Goal: Information Seeking & Learning: Learn about a topic

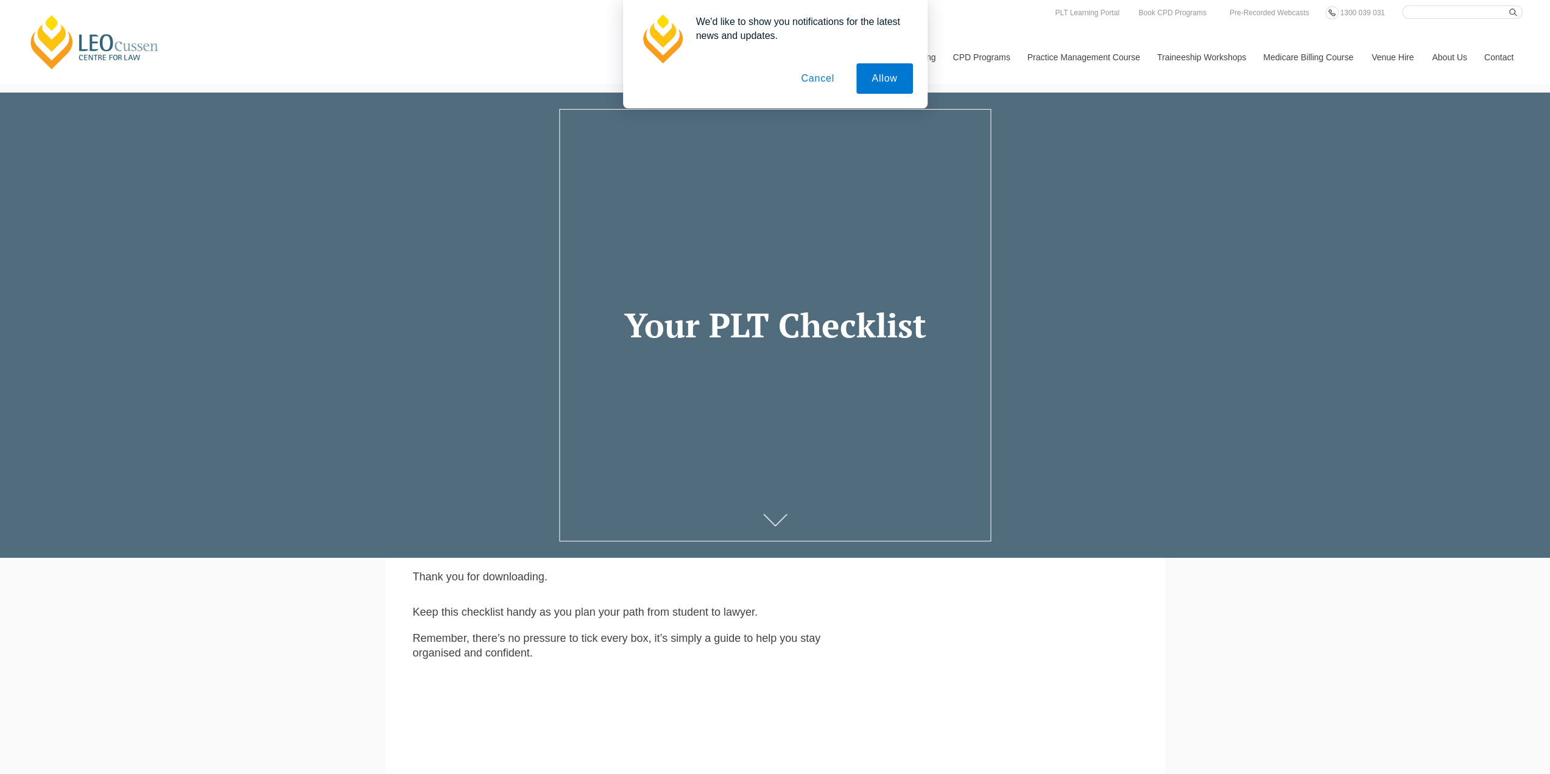
drag, startPoint x: 878, startPoint y: 79, endPoint x: 487, endPoint y: 149, distance: 398.0
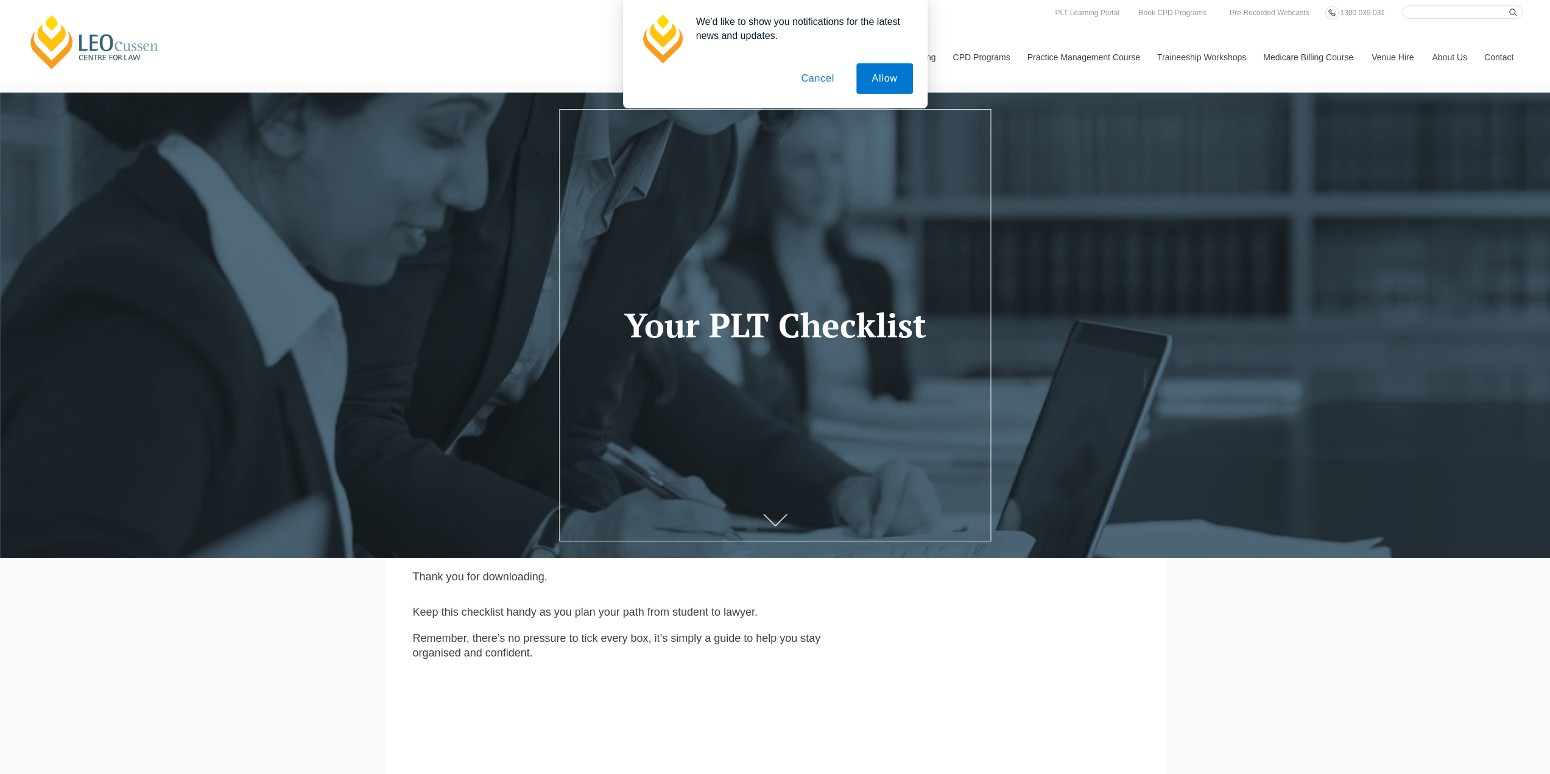
click at [877, 79] on button "Allow" at bounding box center [884, 78] width 56 height 30
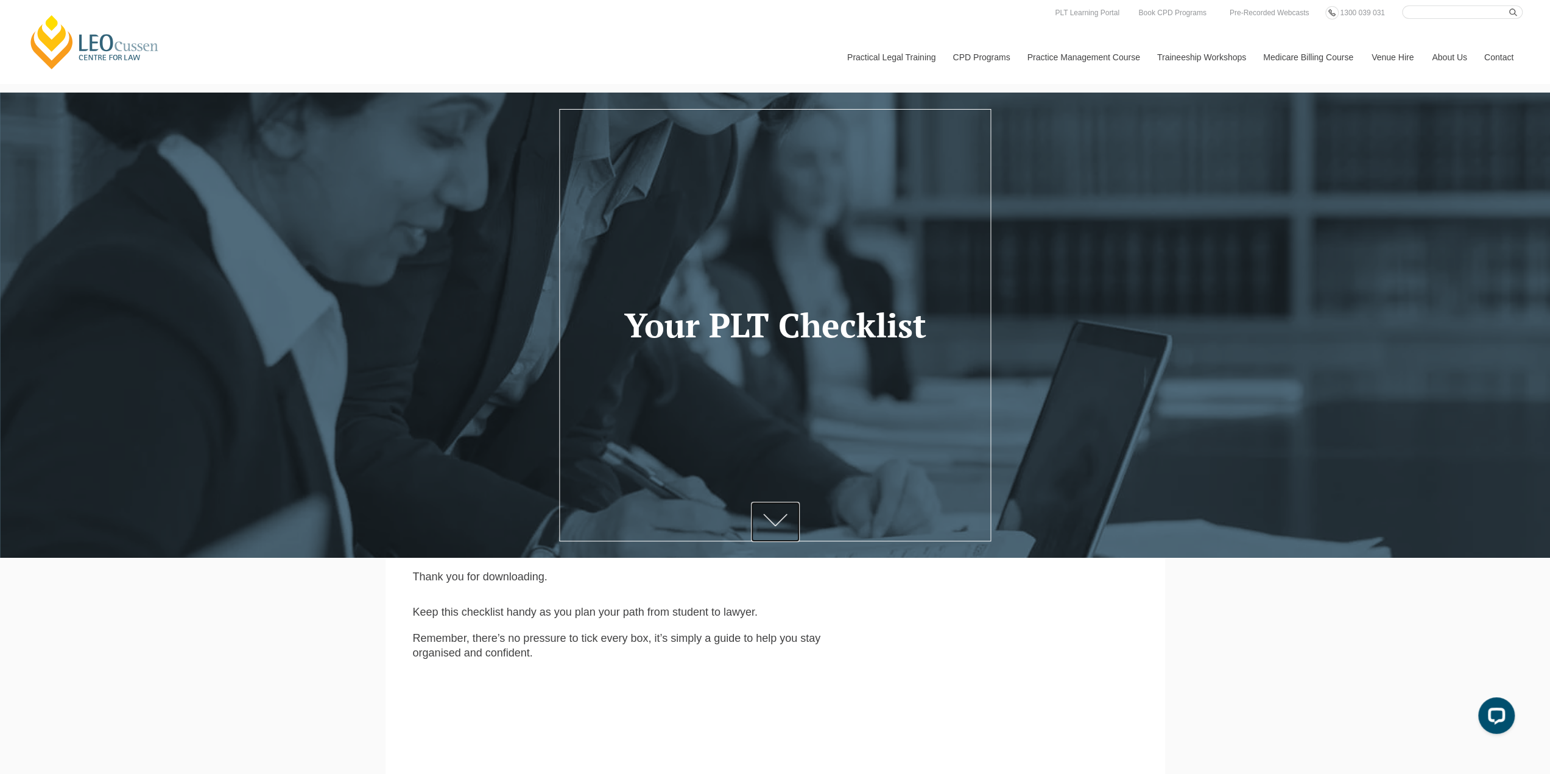
click at [775, 523] on icon at bounding box center [775, 520] width 24 height 12
click at [0, 0] on link "PLT SA" at bounding box center [0, 0] width 0 height 0
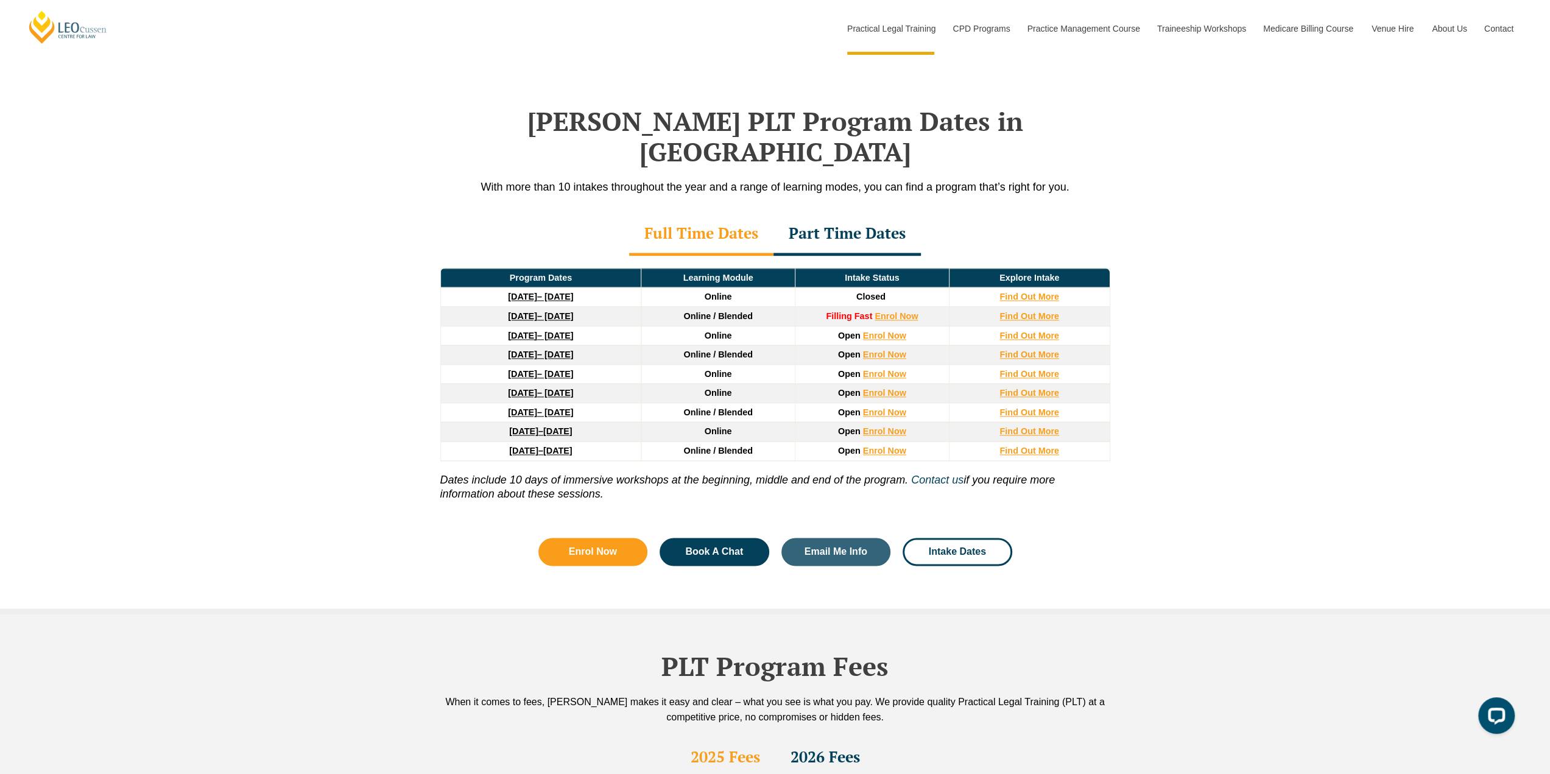
scroll to position [1462, 0]
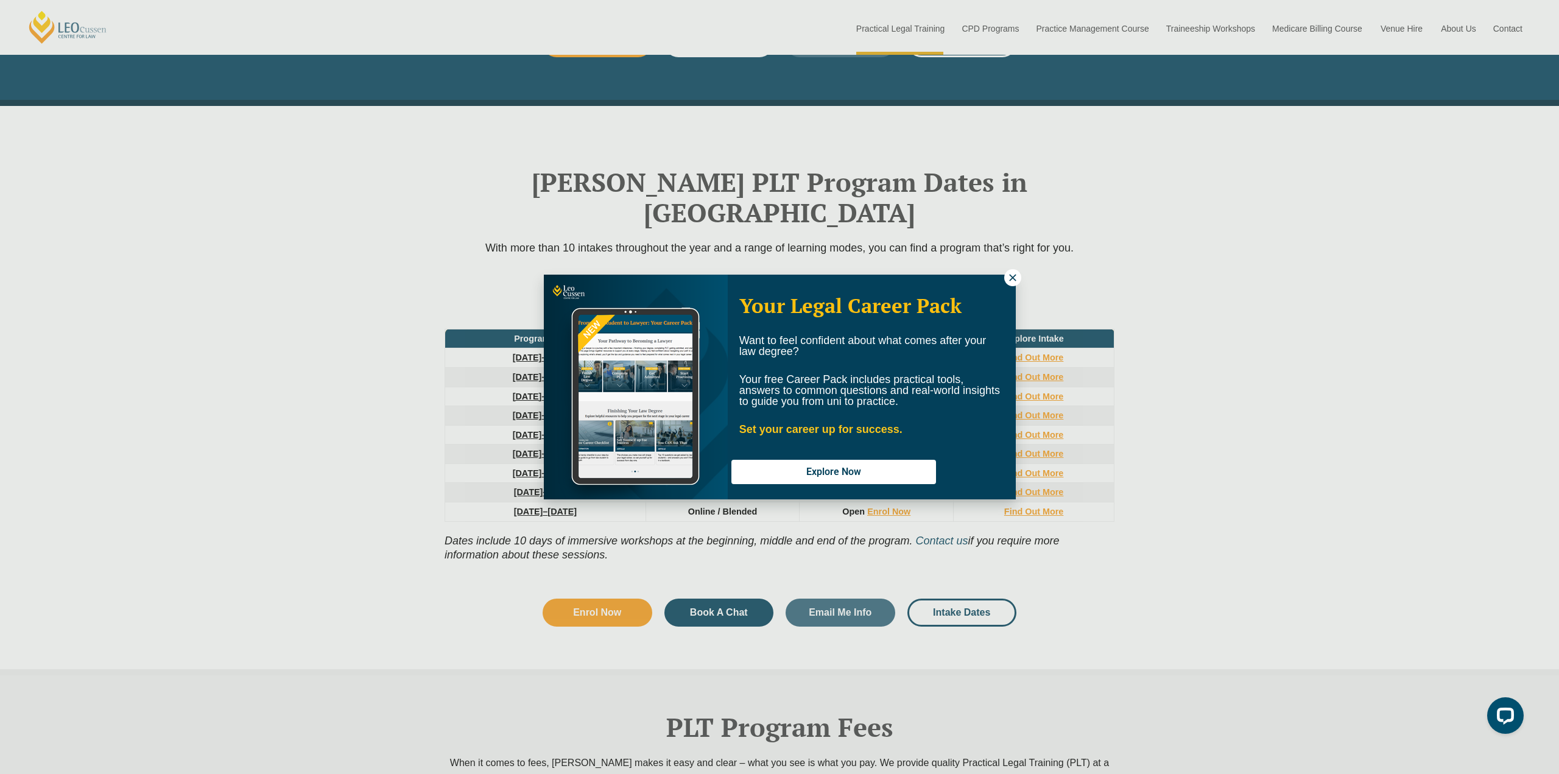
click at [1015, 276] on icon at bounding box center [1012, 277] width 11 height 11
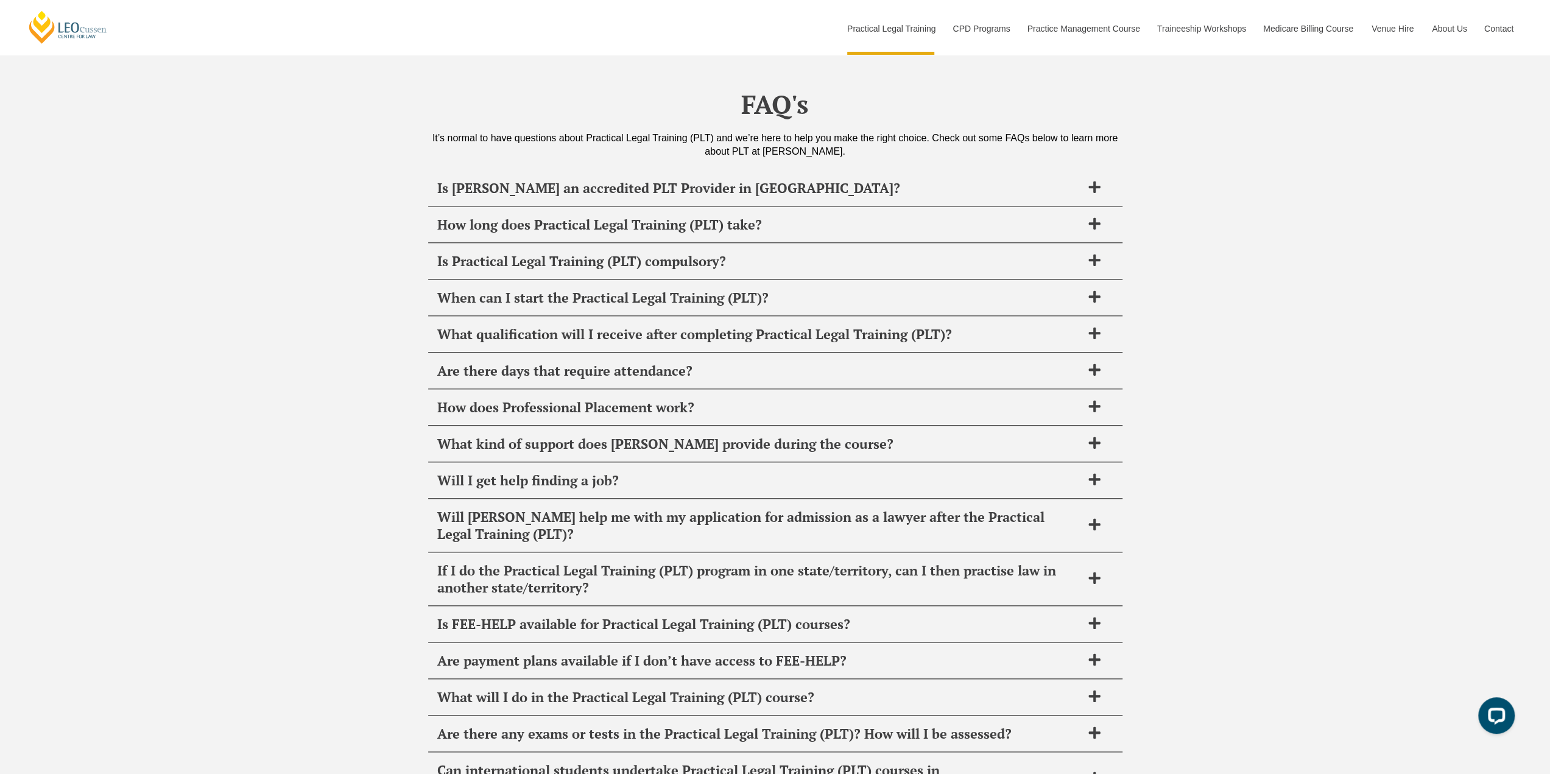
scroll to position [5786, 0]
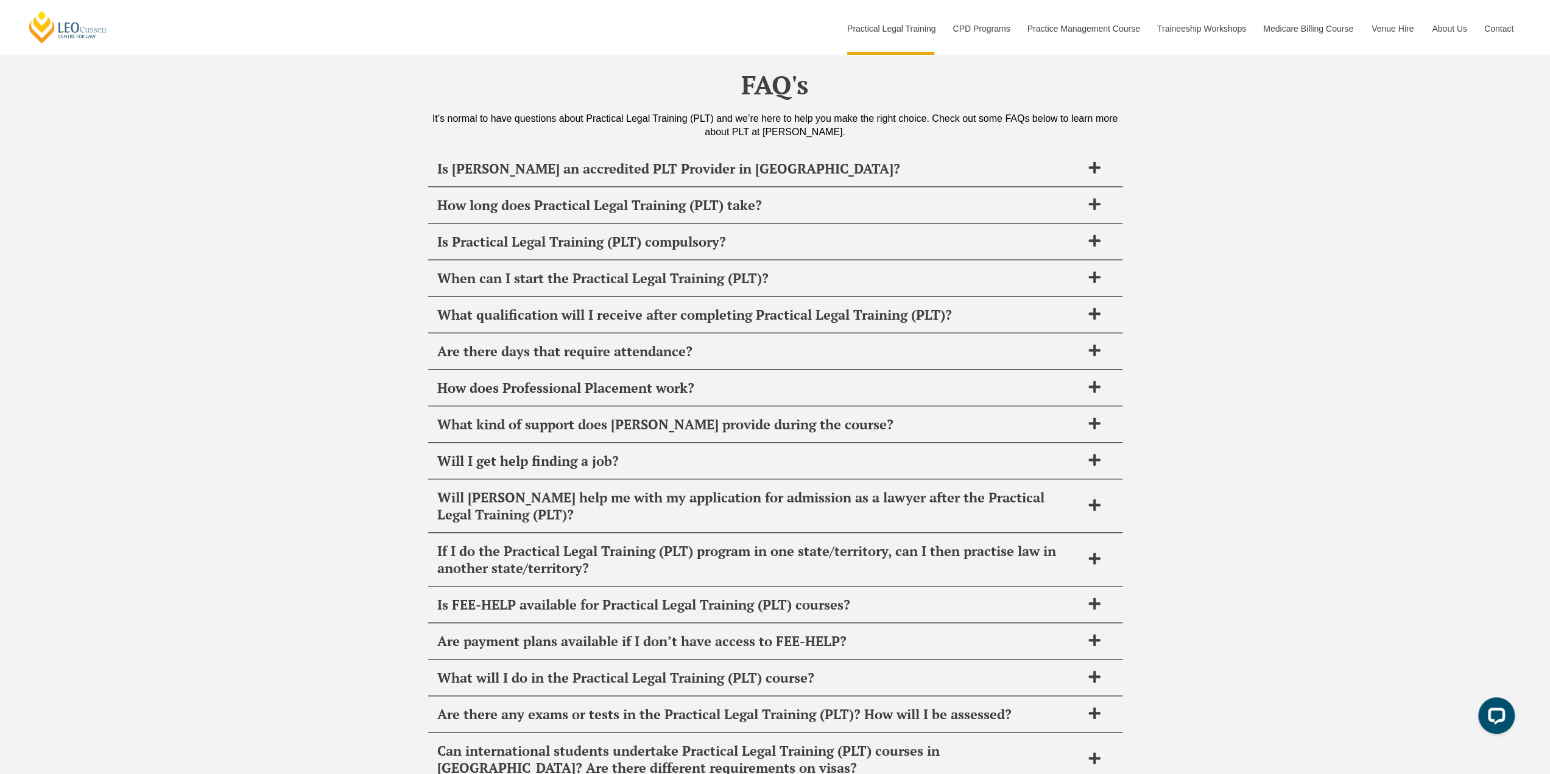
click at [1091, 499] on icon at bounding box center [1094, 505] width 12 height 12
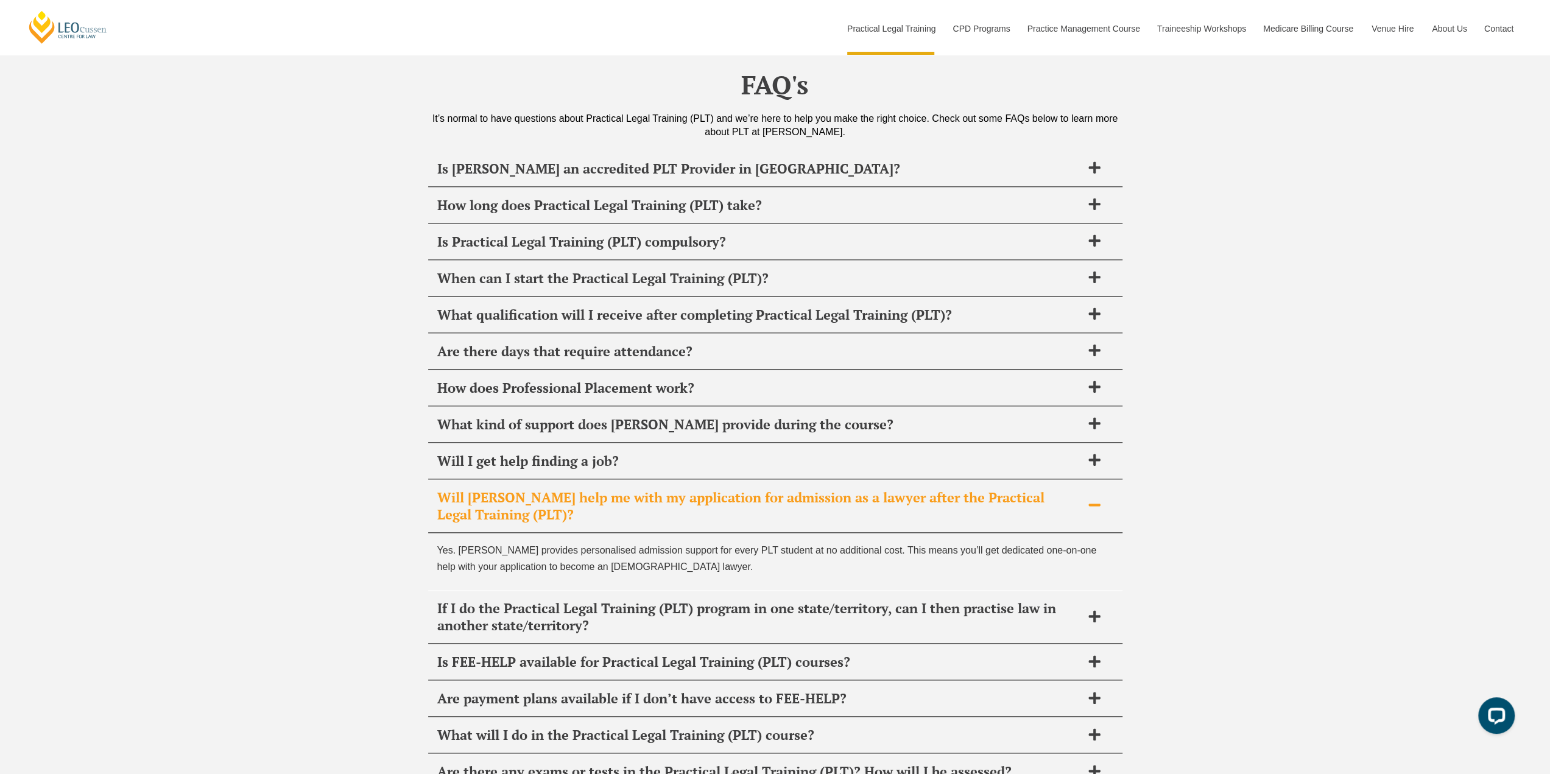
click at [1095, 345] on icon at bounding box center [1094, 351] width 12 height 12
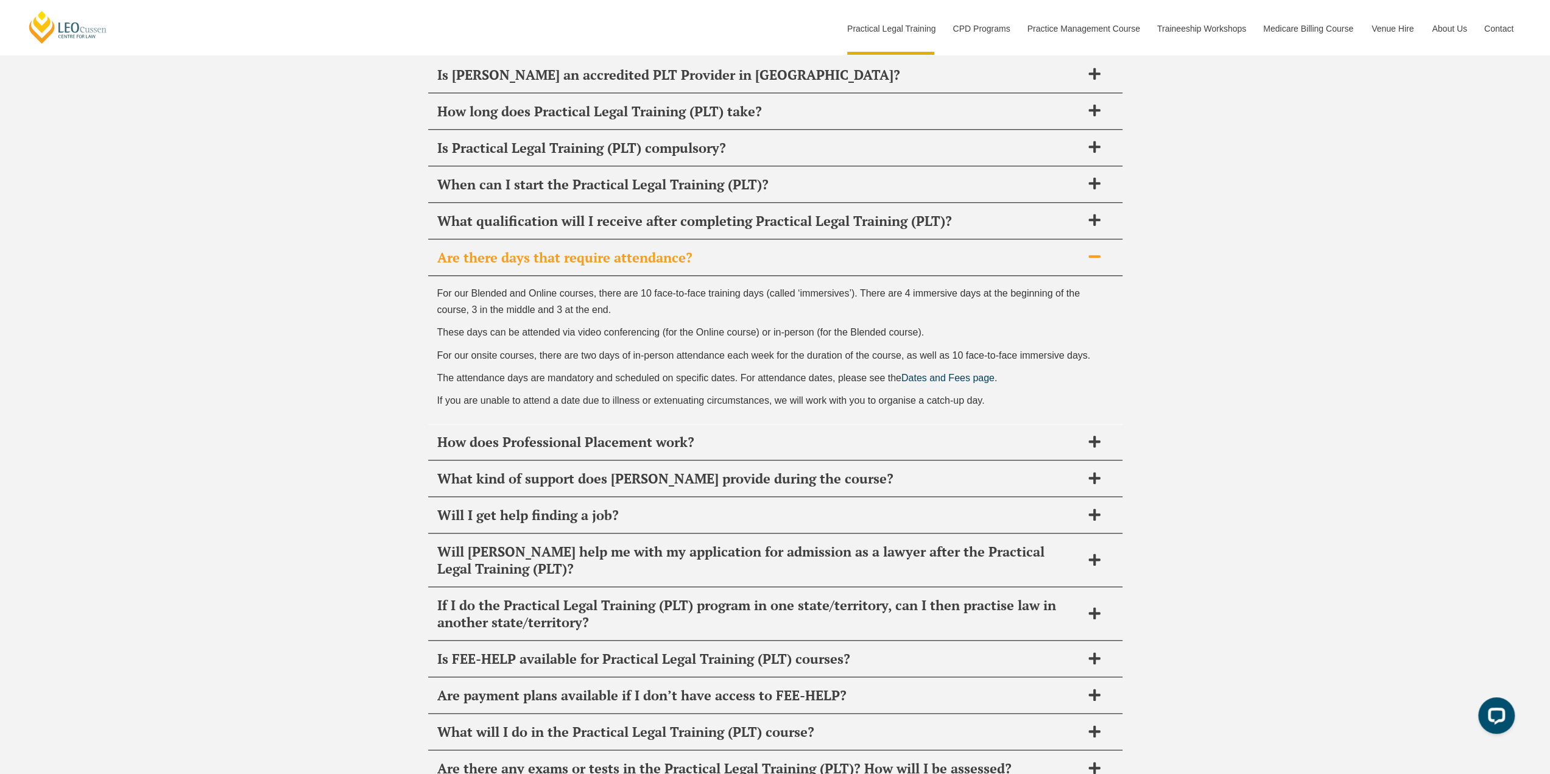
scroll to position [5908, 0]
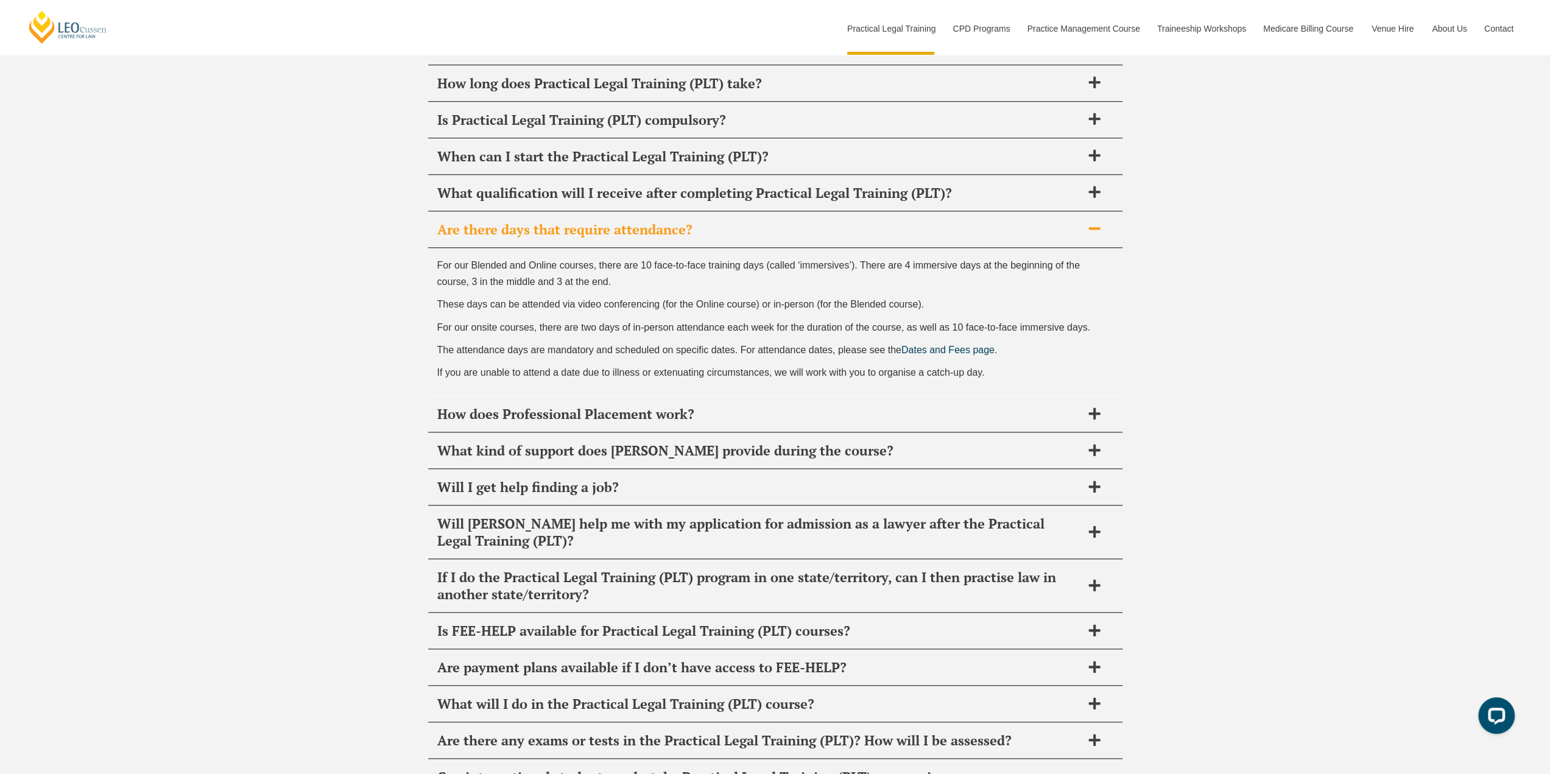
click at [1096, 526] on icon at bounding box center [1094, 532] width 12 height 12
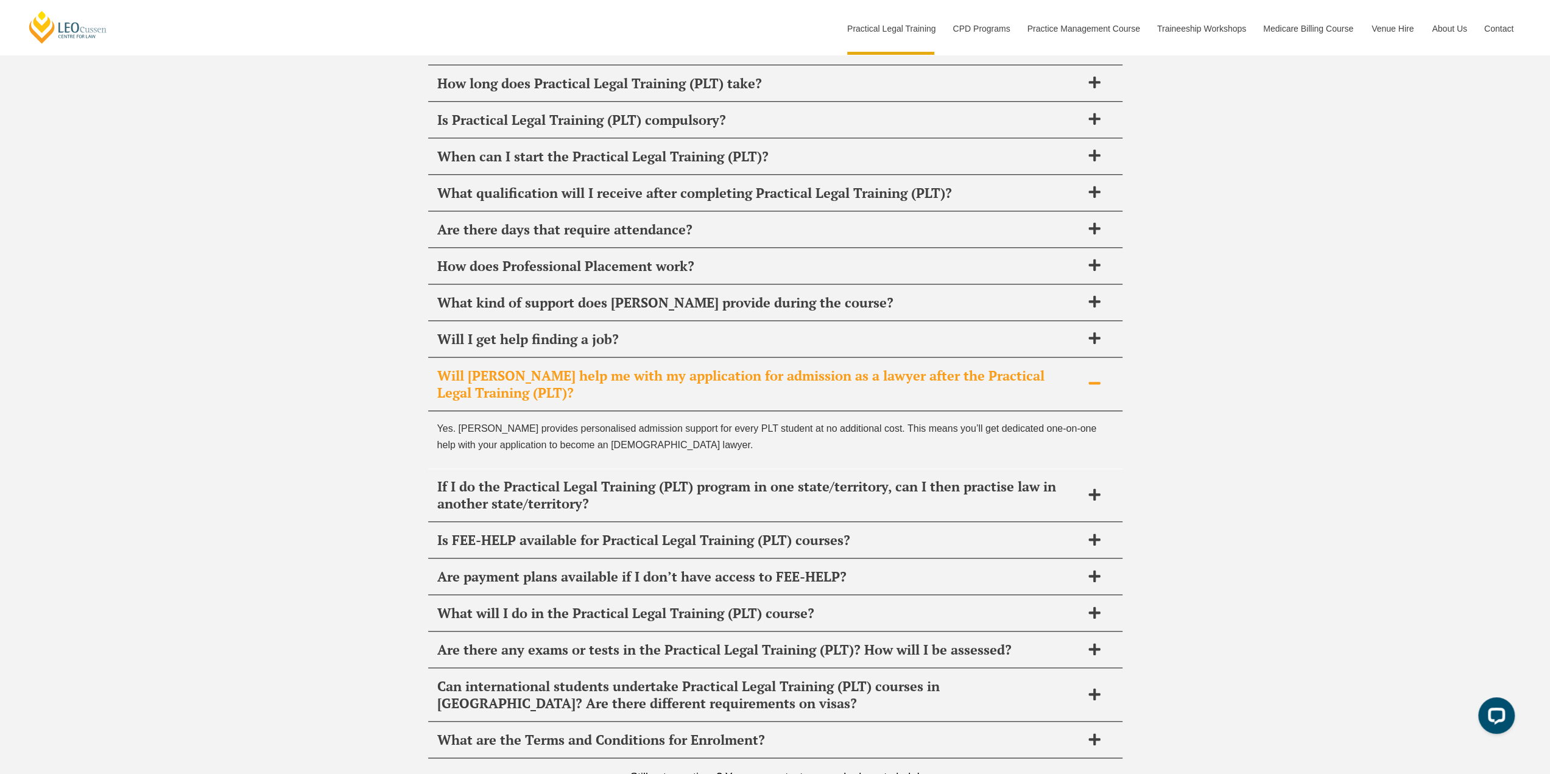
click at [1092, 488] on icon at bounding box center [1094, 494] width 12 height 12
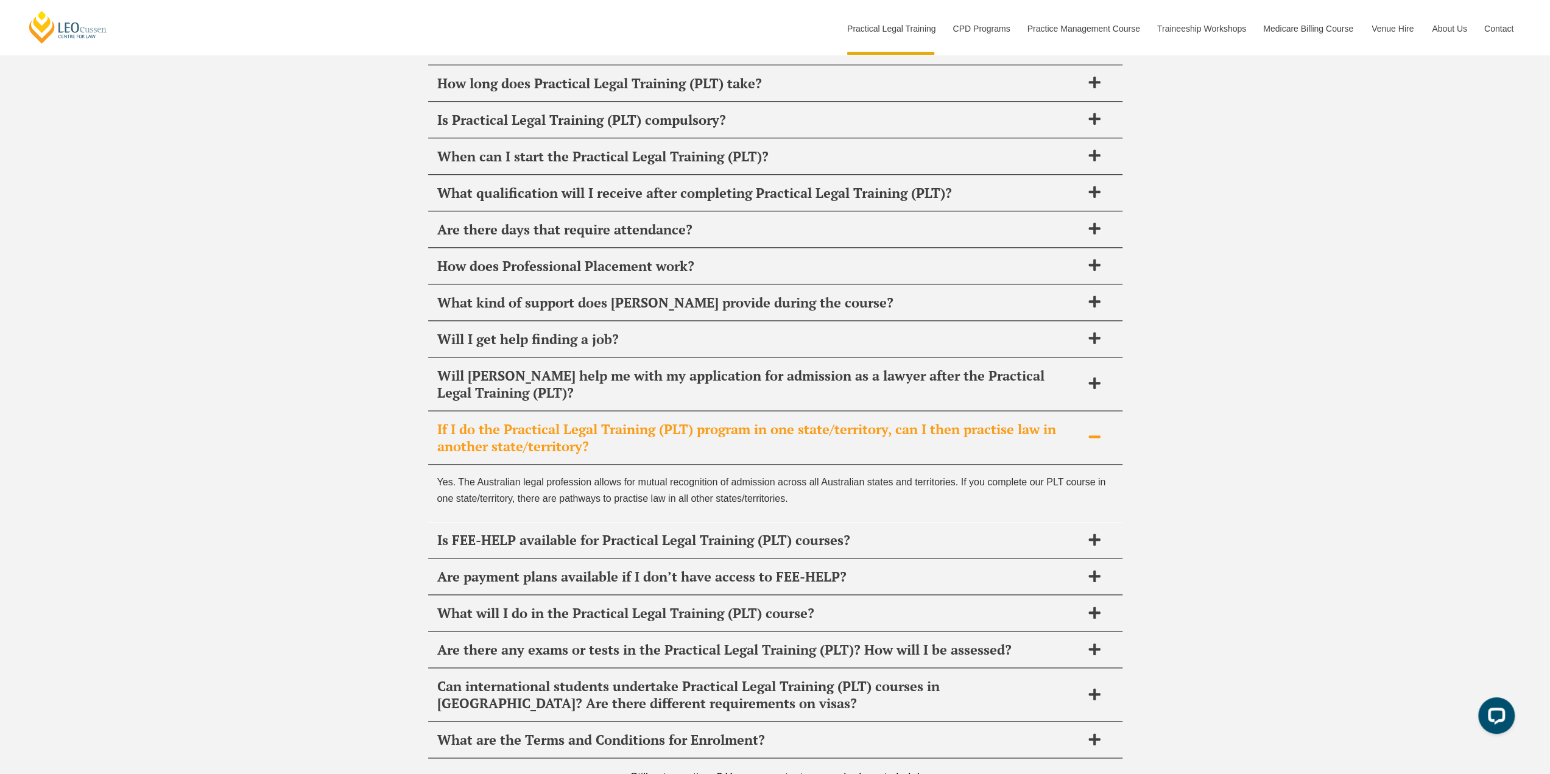
click at [1088, 643] on icon at bounding box center [1094, 649] width 12 height 12
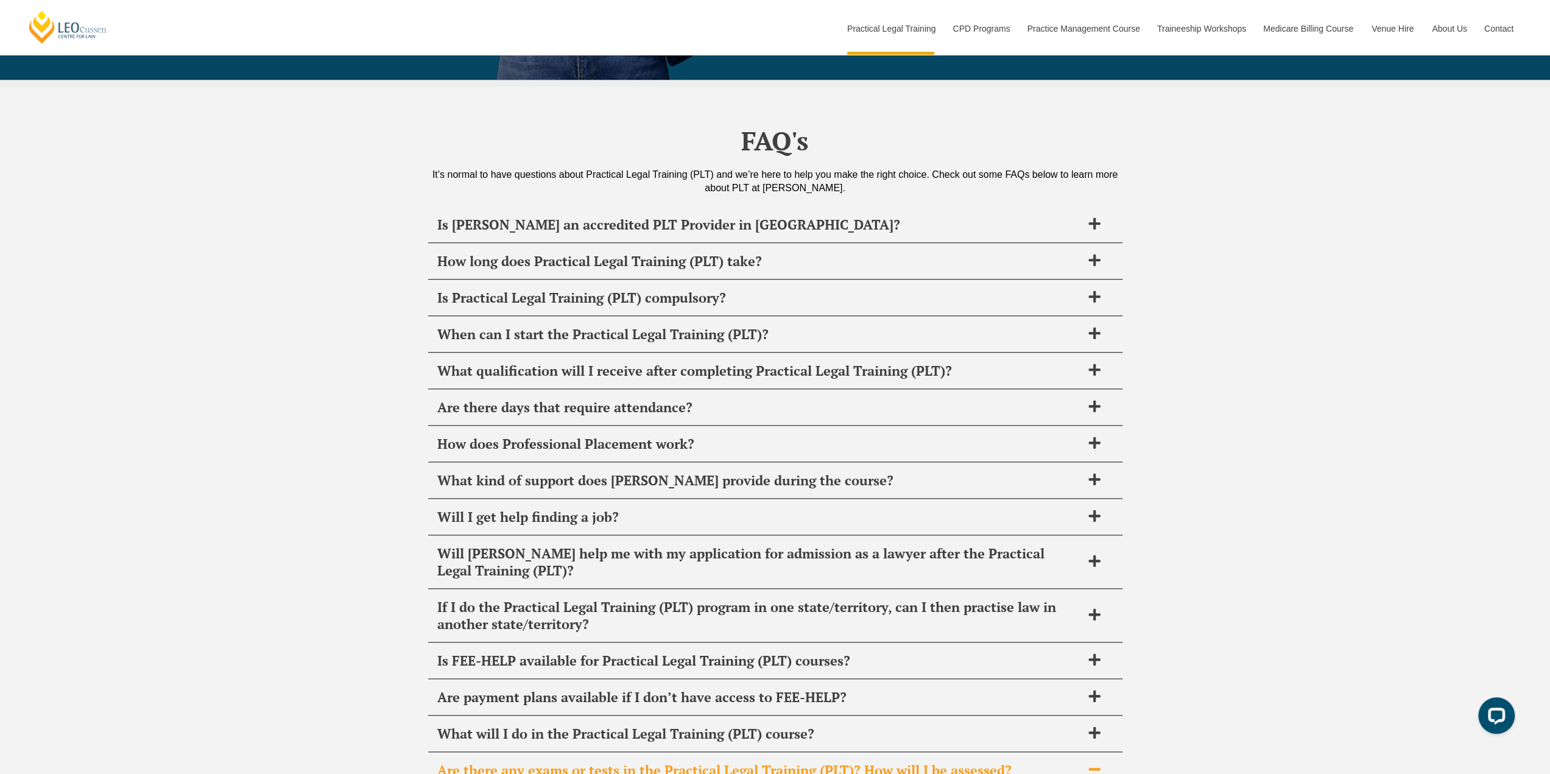
scroll to position [5725, 0]
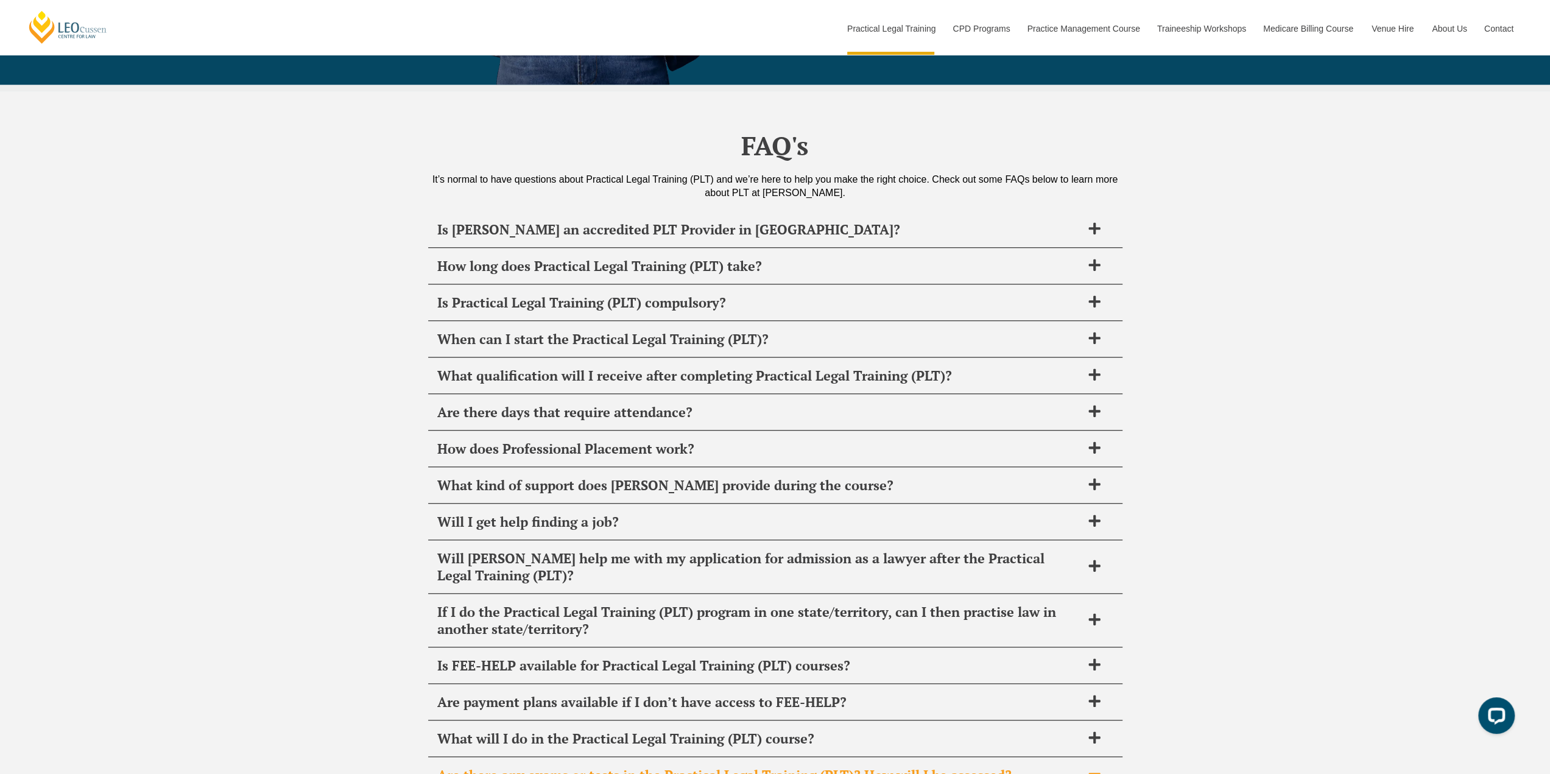
click at [1096, 331] on icon at bounding box center [1094, 337] width 13 height 13
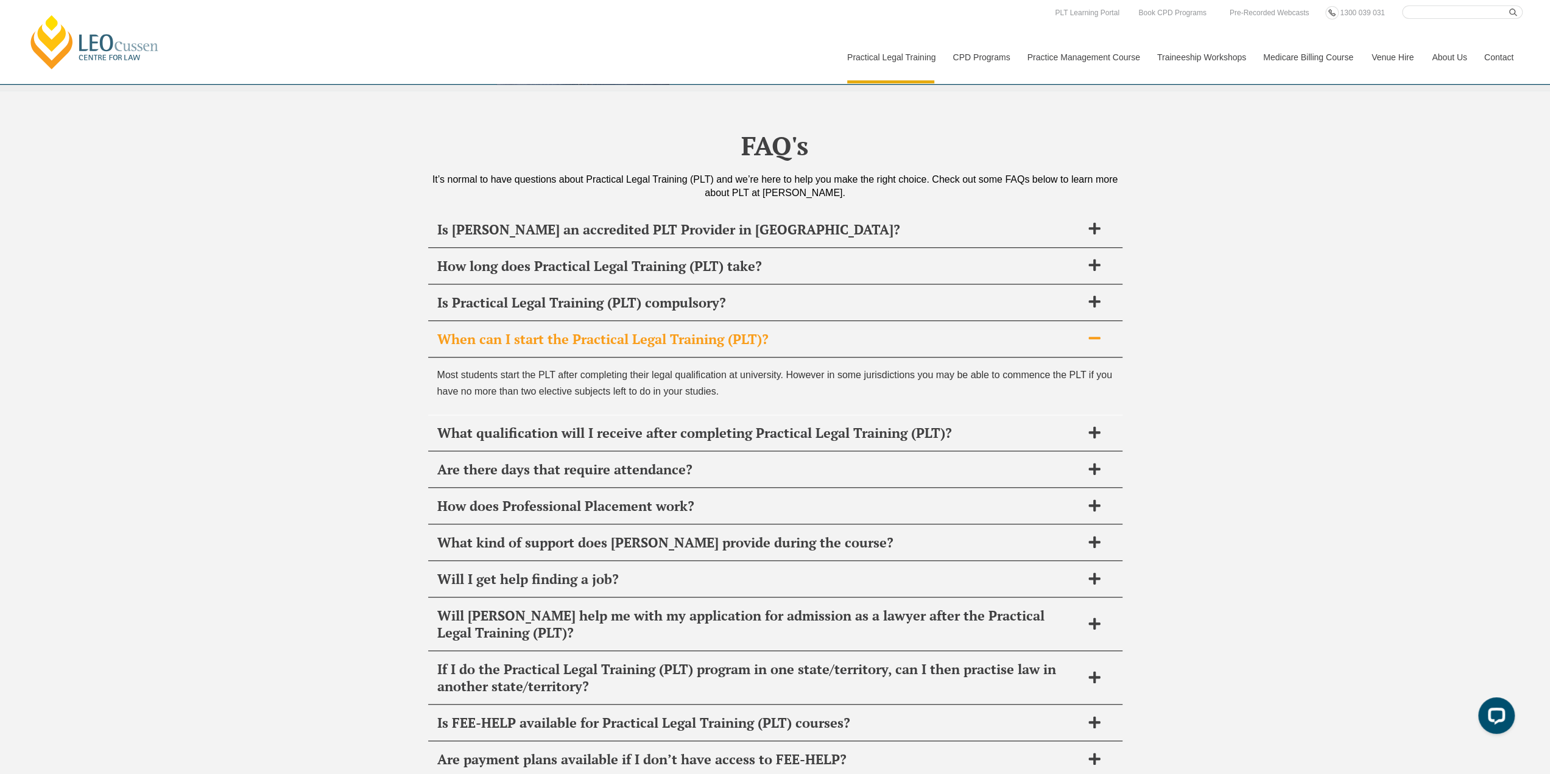
click at [1093, 259] on icon at bounding box center [1094, 265] width 12 height 12
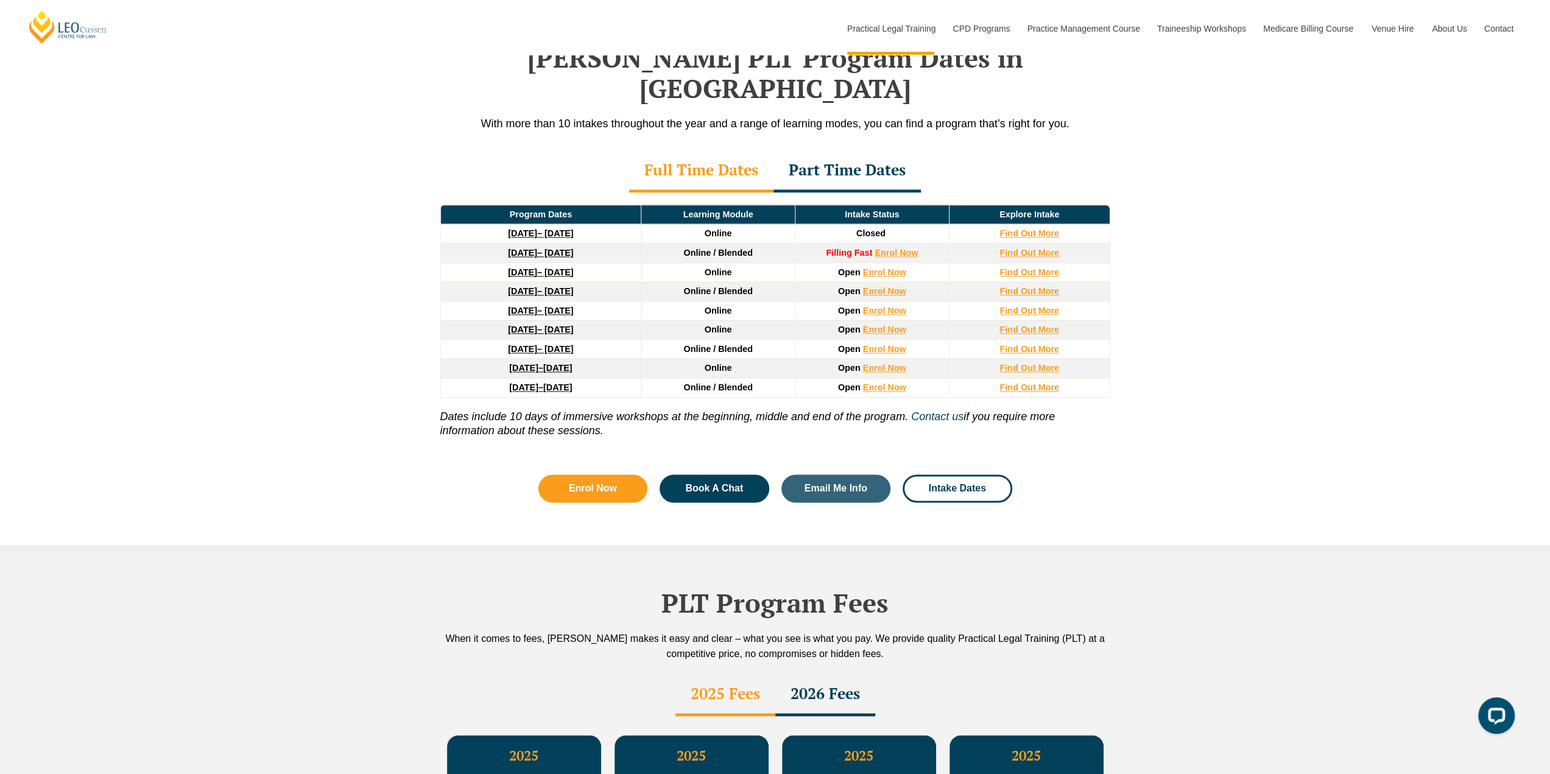
scroll to position [1584, 0]
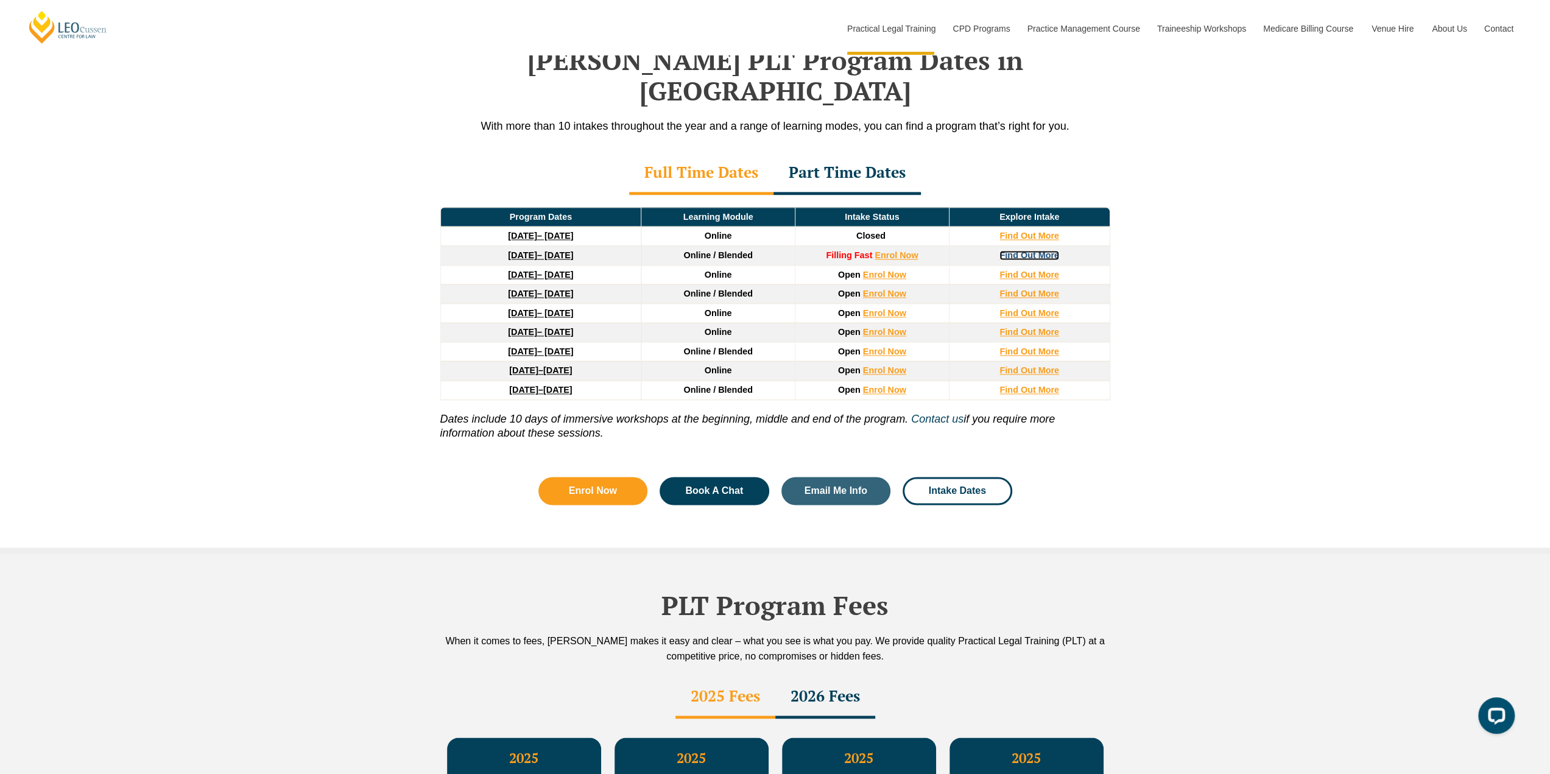
click at [1025, 250] on strong "Find Out More" at bounding box center [1029, 255] width 60 height 10
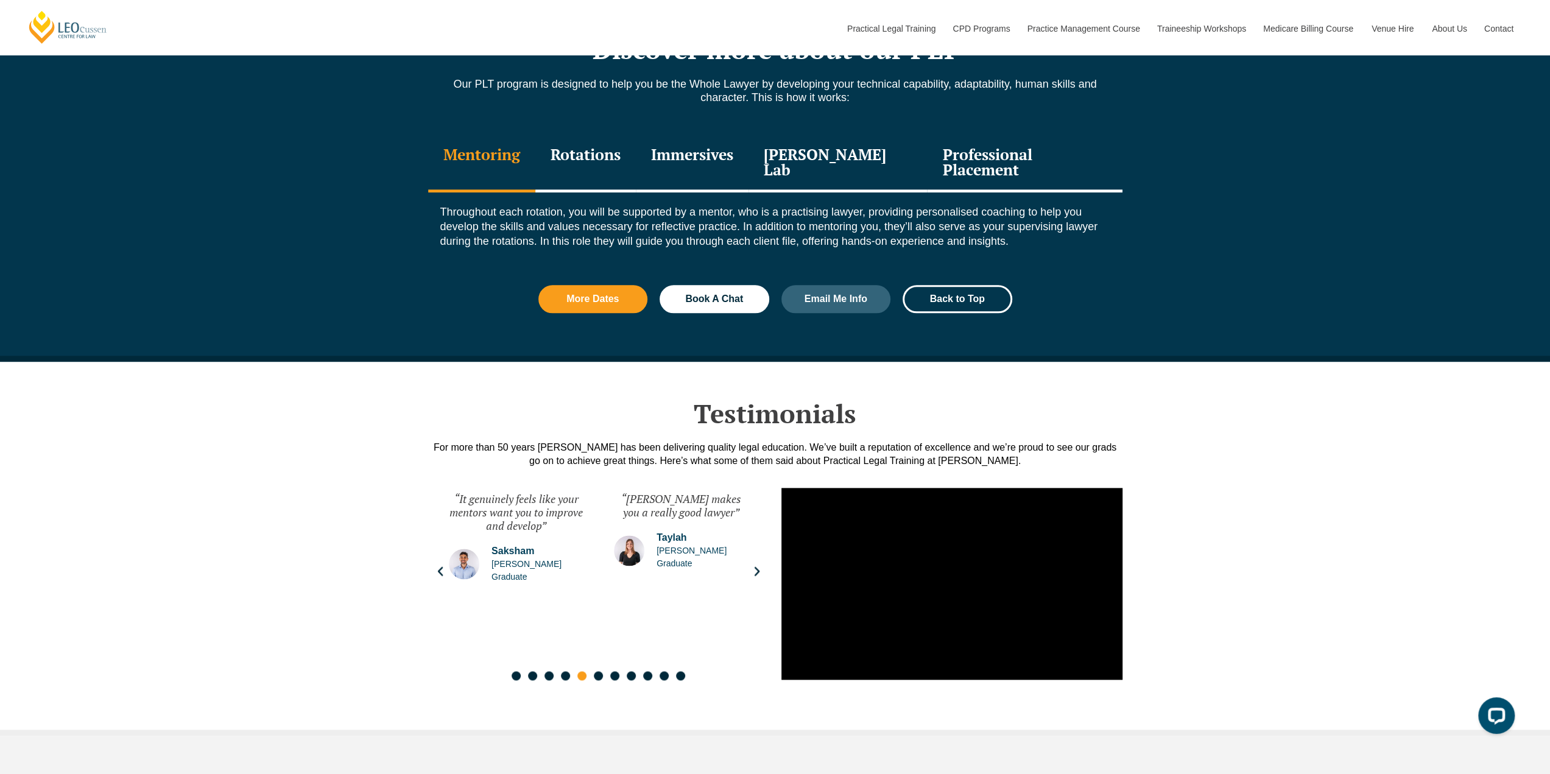
scroll to position [1401, 0]
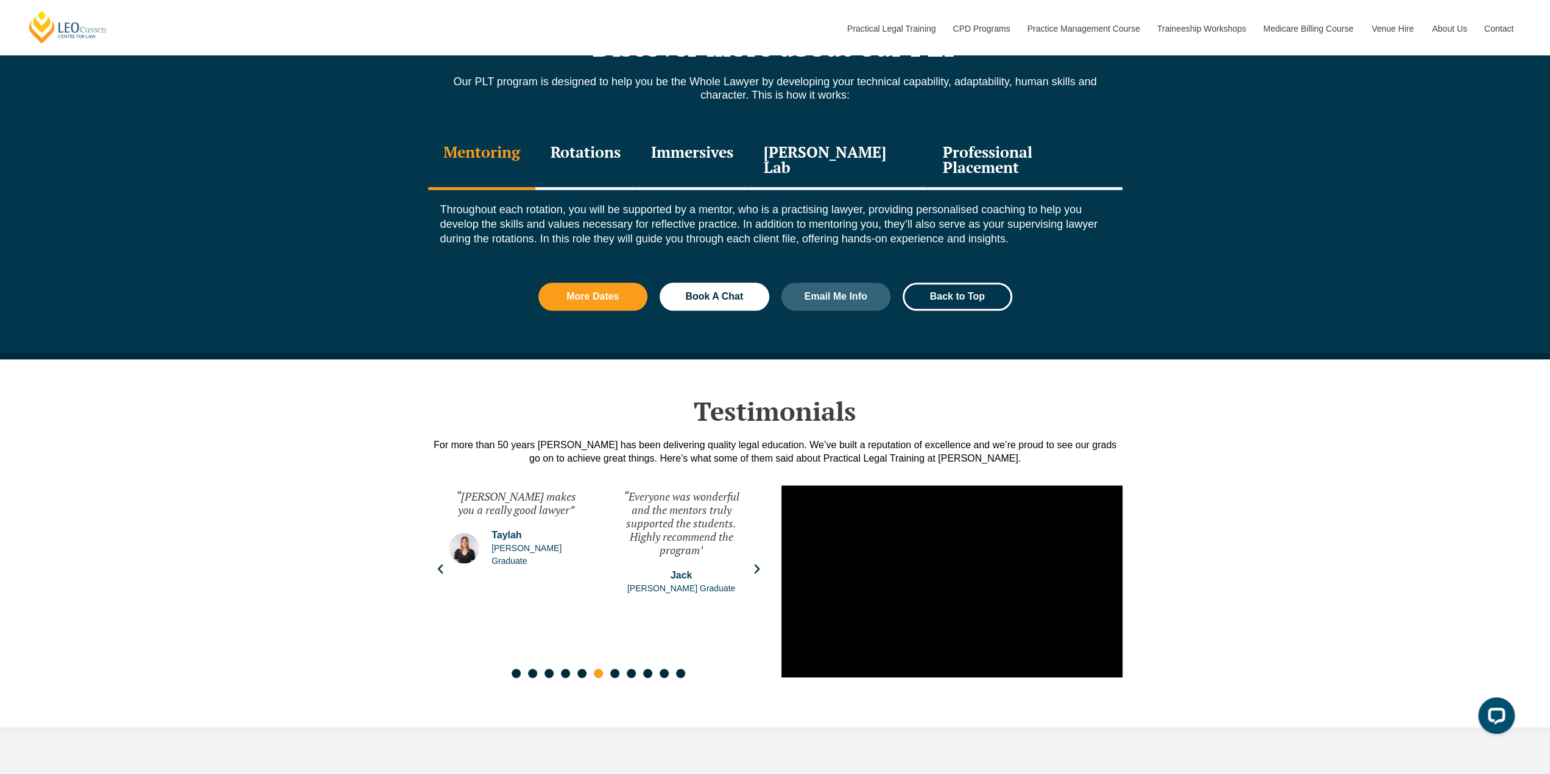
click at [591, 153] on div "Rotations" at bounding box center [585, 161] width 100 height 58
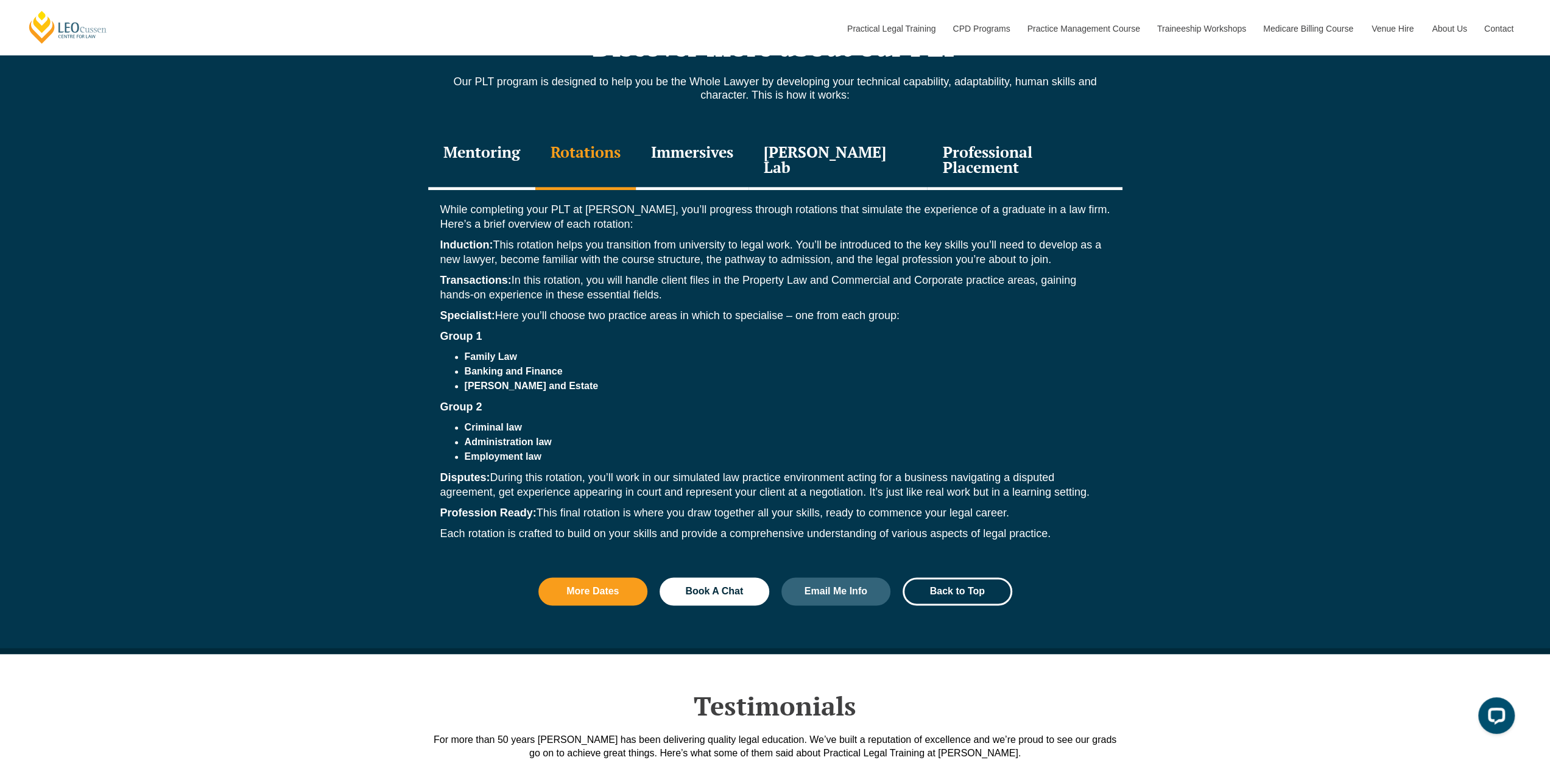
click at [337, 165] on div "Discover more about our PLT Our PLT program is designed to help you be the Whol…" at bounding box center [775, 324] width 1550 height 658
click at [836, 157] on div "Leo Justice Lab" at bounding box center [838, 161] width 179 height 58
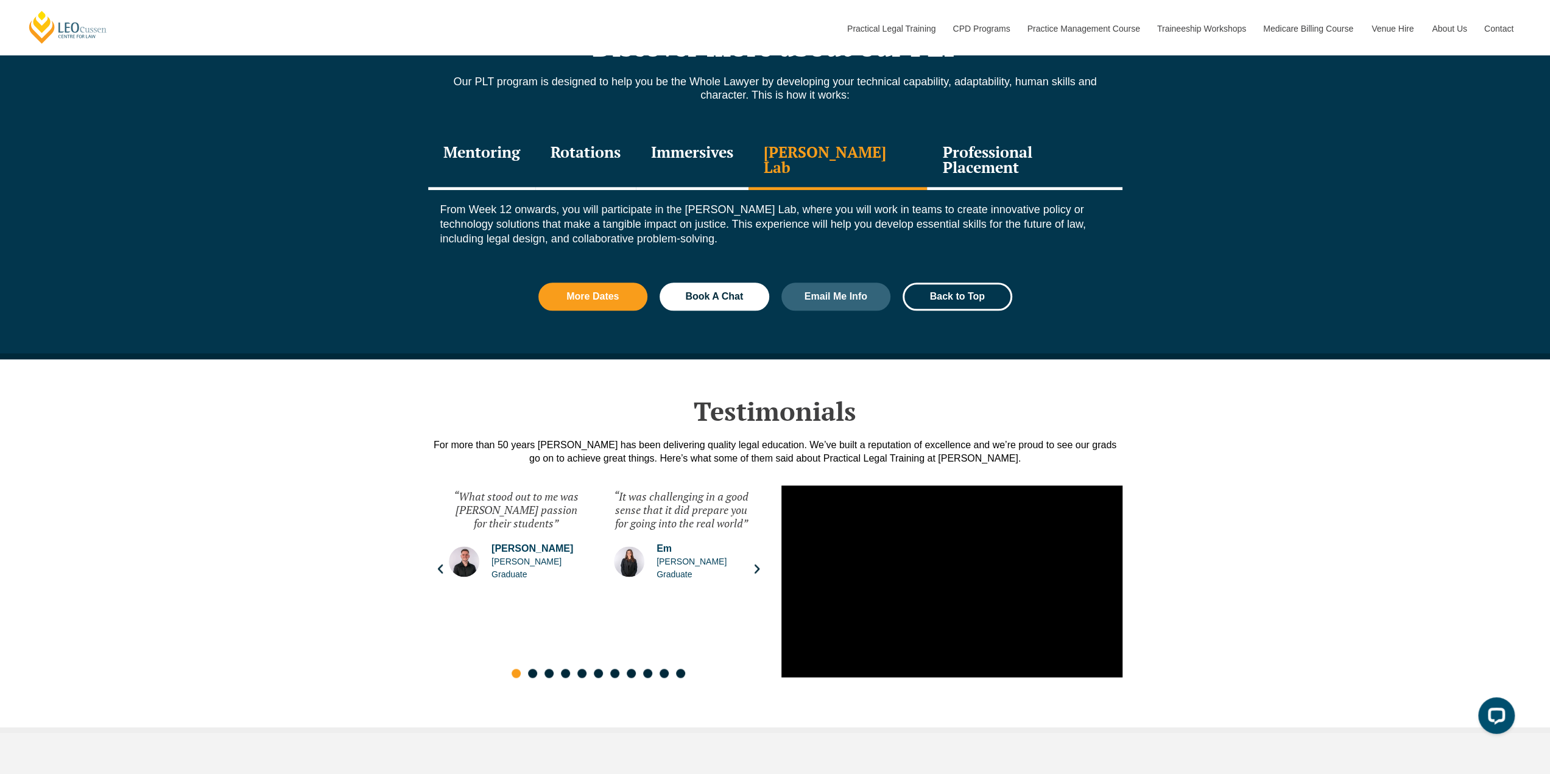
click at [692, 160] on div "Immersives" at bounding box center [692, 161] width 113 height 58
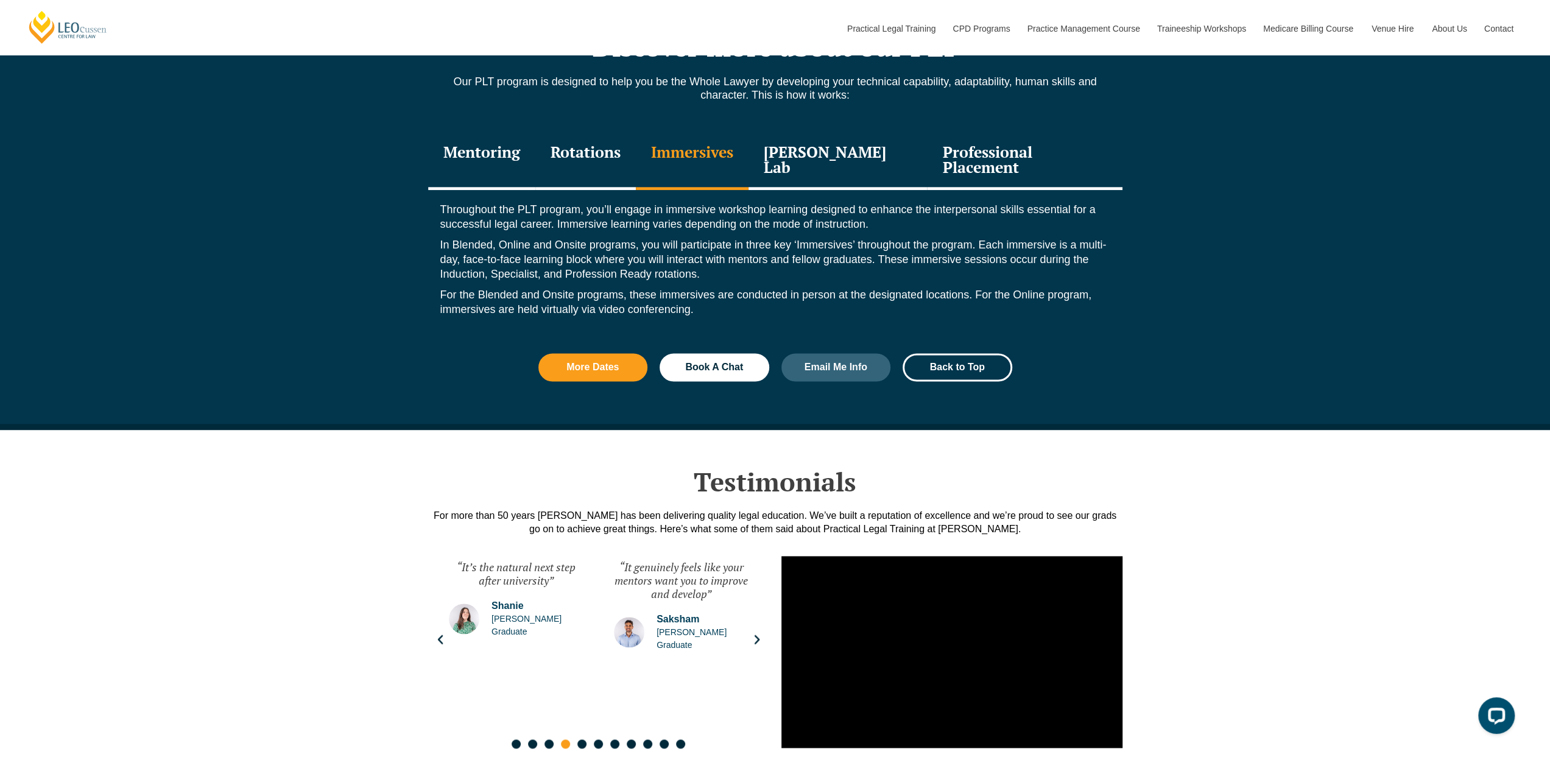
click at [609, 154] on div "Rotations" at bounding box center [585, 161] width 100 height 58
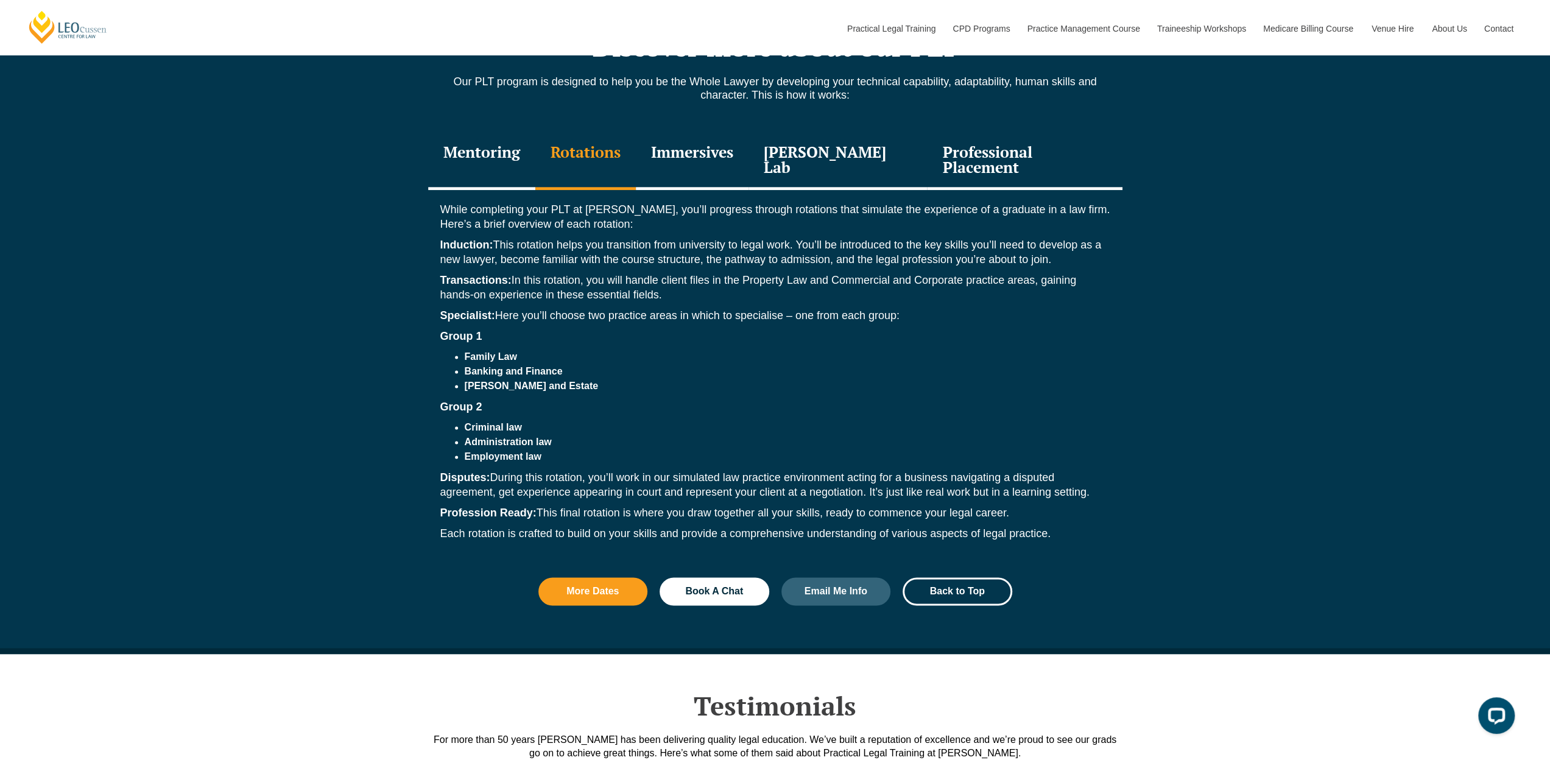
click at [970, 152] on div "Professional Placement" at bounding box center [1024, 161] width 195 height 58
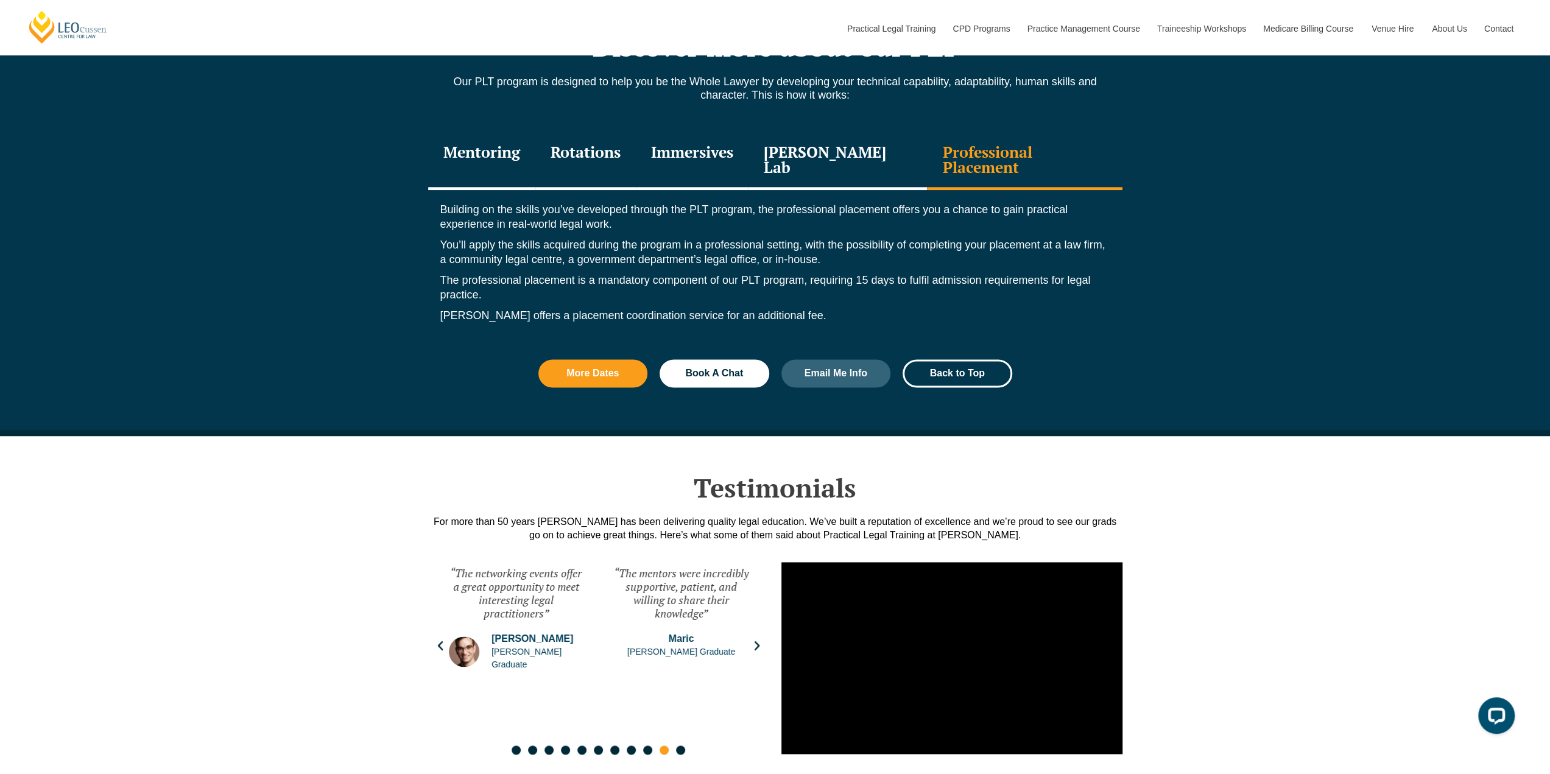
click at [819, 158] on div "Leo Justice Lab" at bounding box center [838, 161] width 179 height 58
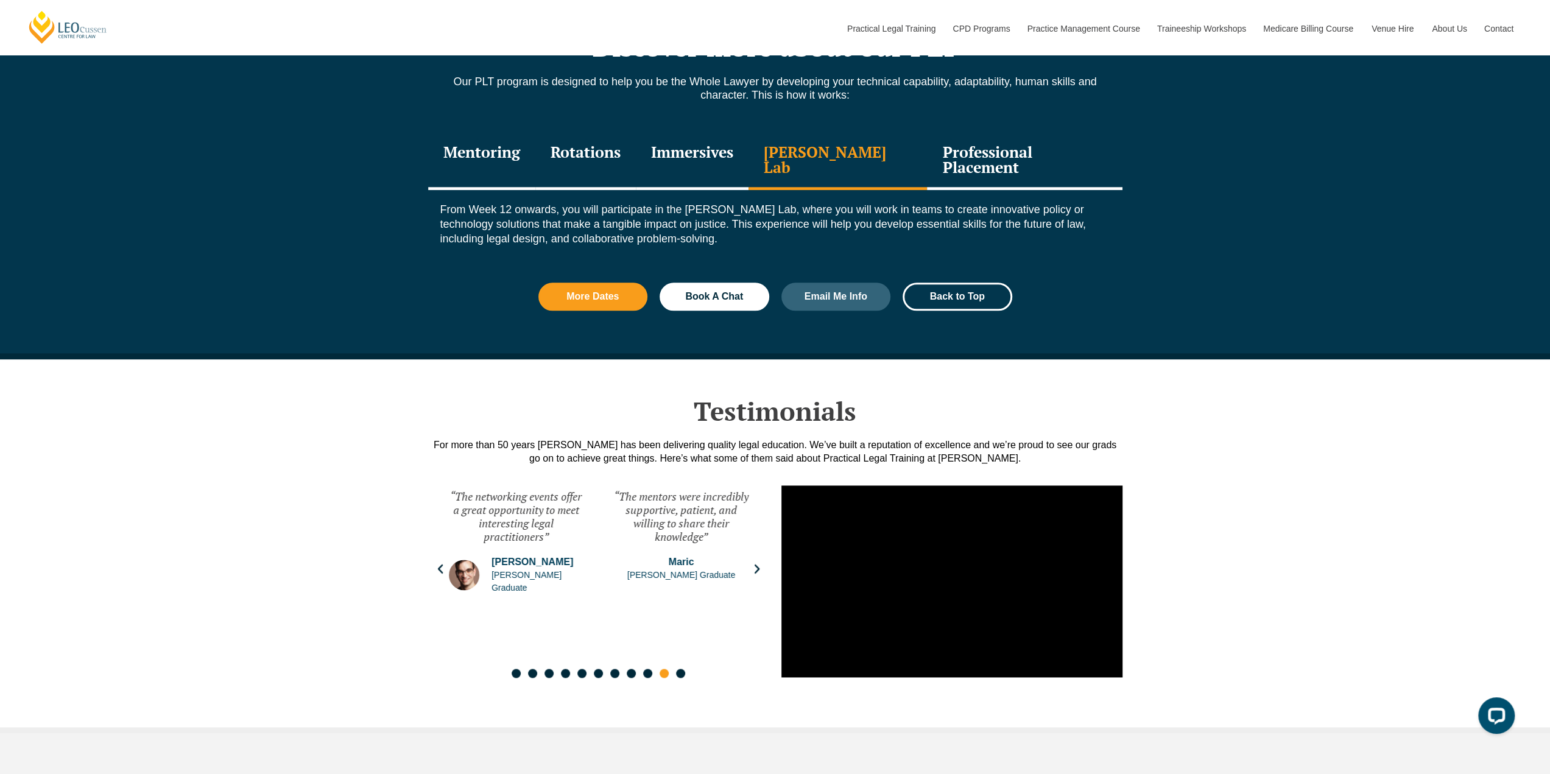
click at [509, 158] on div "Mentoring" at bounding box center [481, 161] width 107 height 58
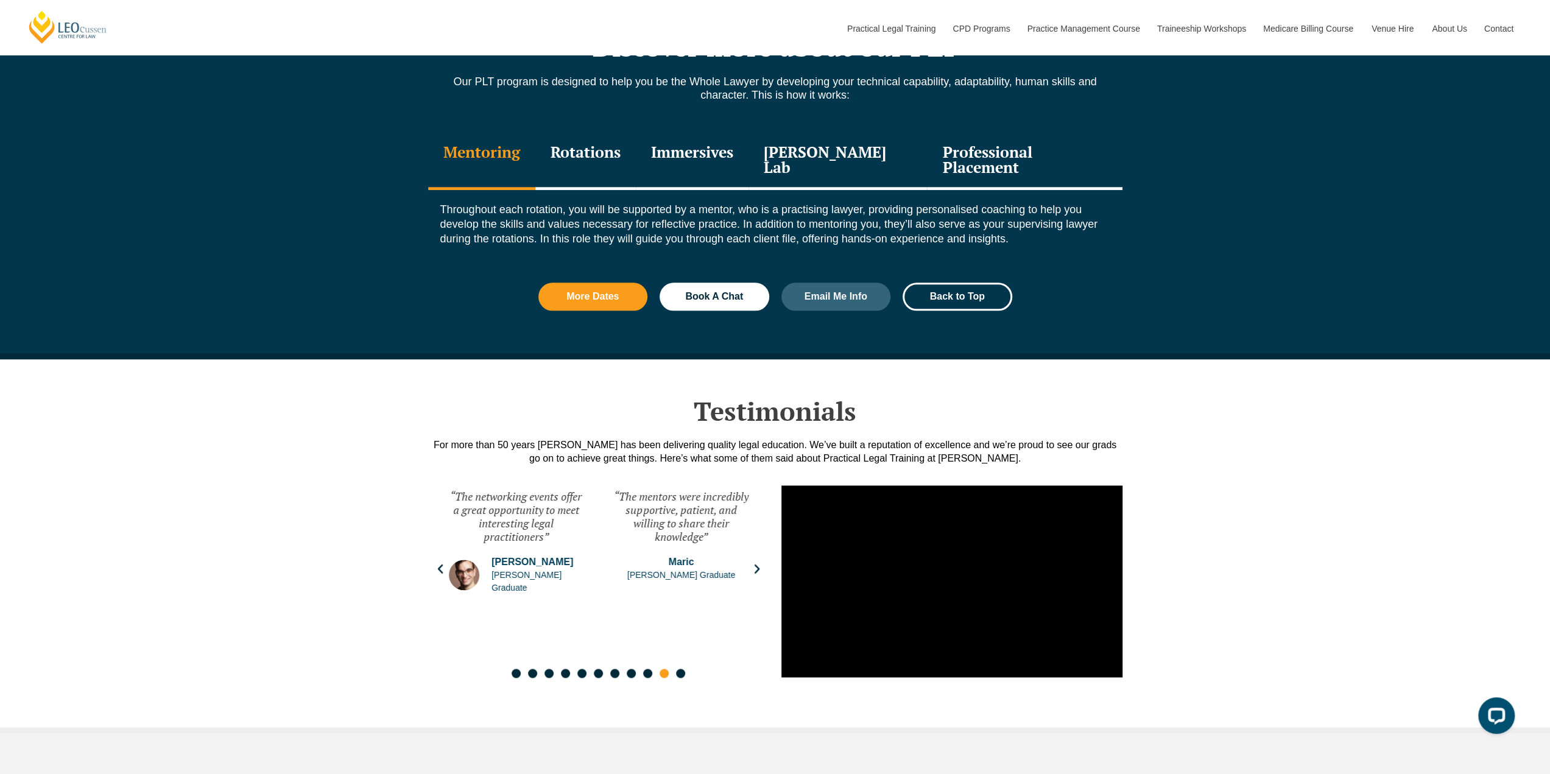
click at [591, 155] on div "Rotations" at bounding box center [585, 161] width 100 height 58
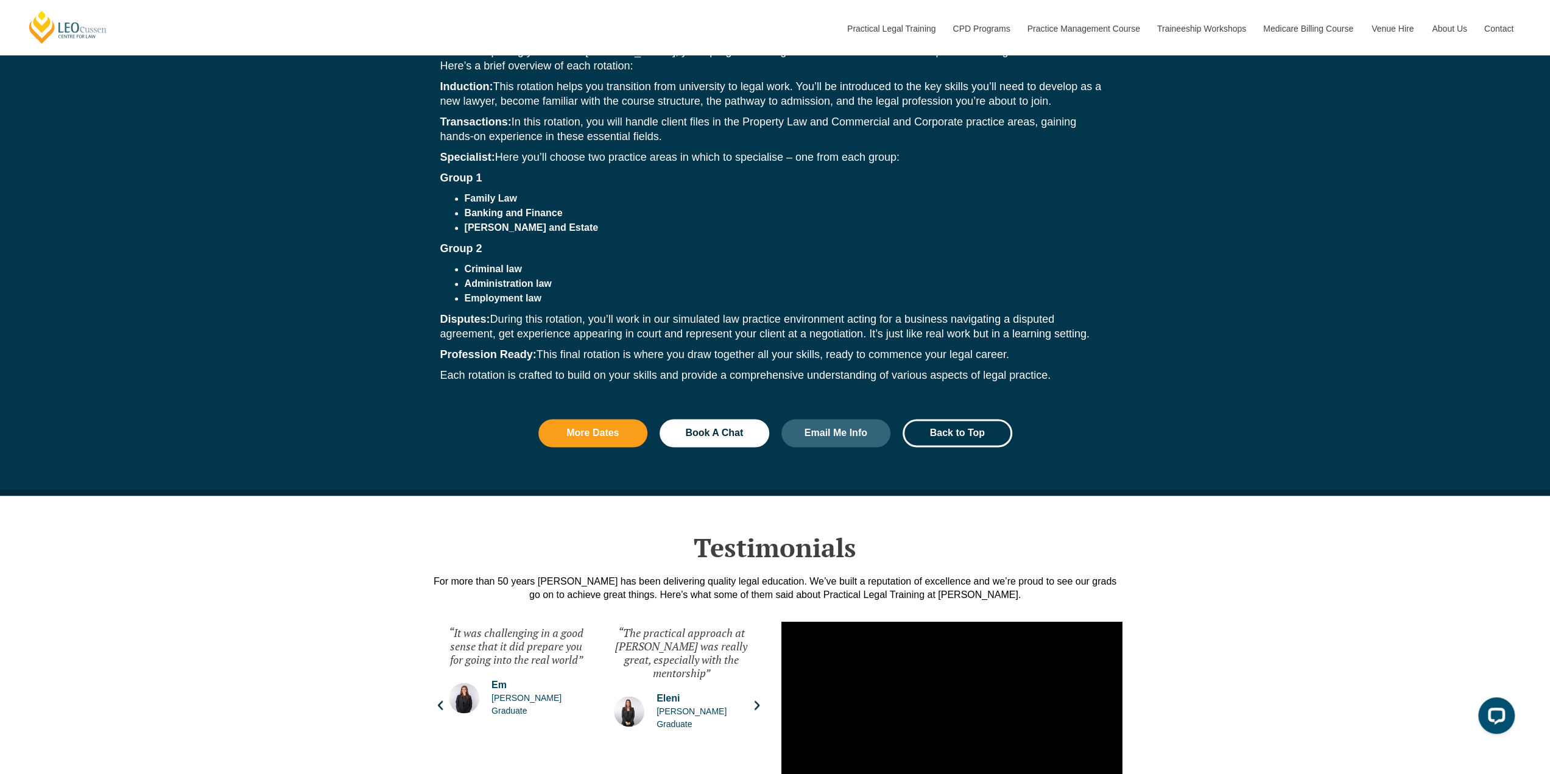
scroll to position [1340, 0]
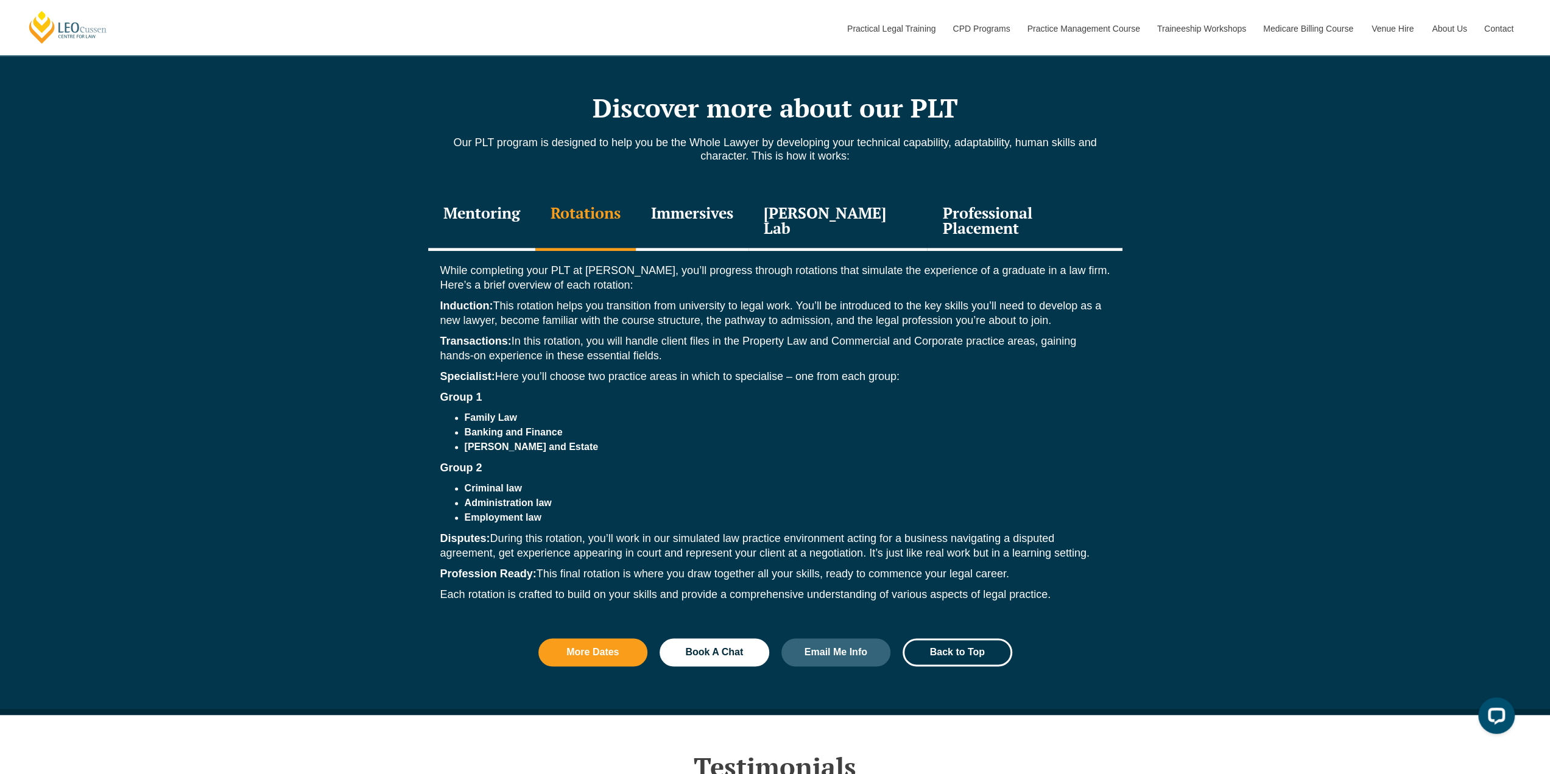
click at [707, 206] on div "Immersives" at bounding box center [692, 222] width 113 height 58
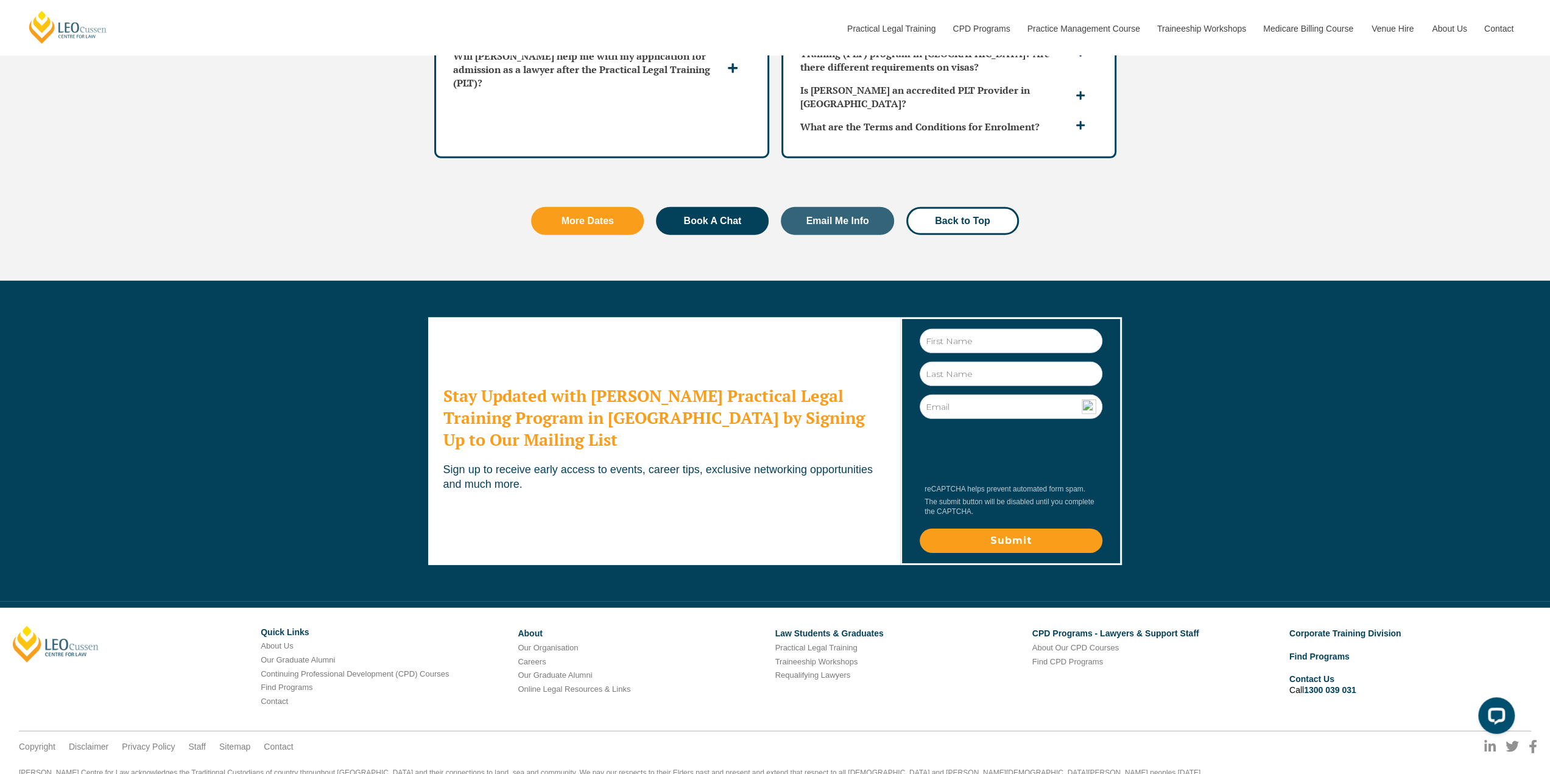
scroll to position [3578, 0]
